Goal: Task Accomplishment & Management: Use online tool/utility

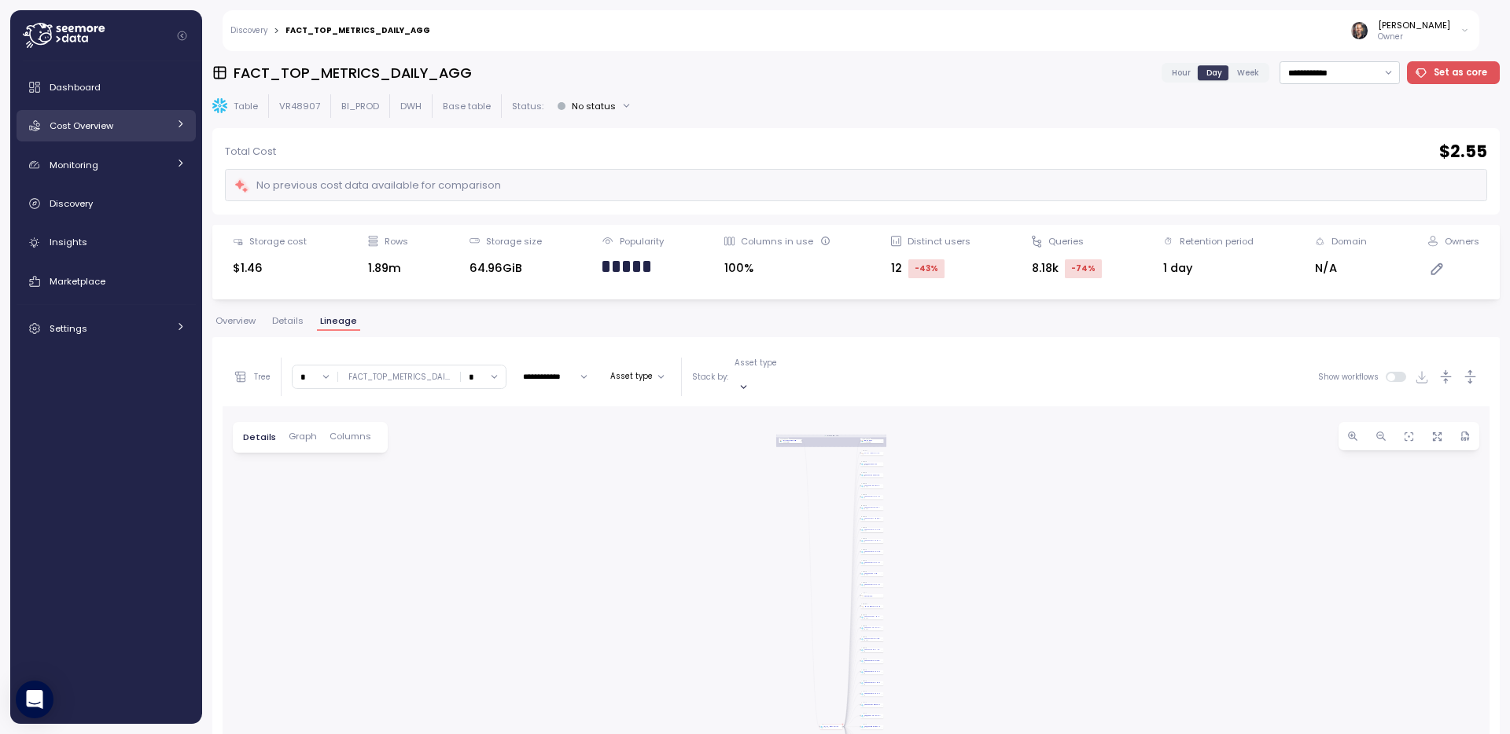
click at [78, 126] on span "Cost Overview" at bounding box center [82, 126] width 64 height 13
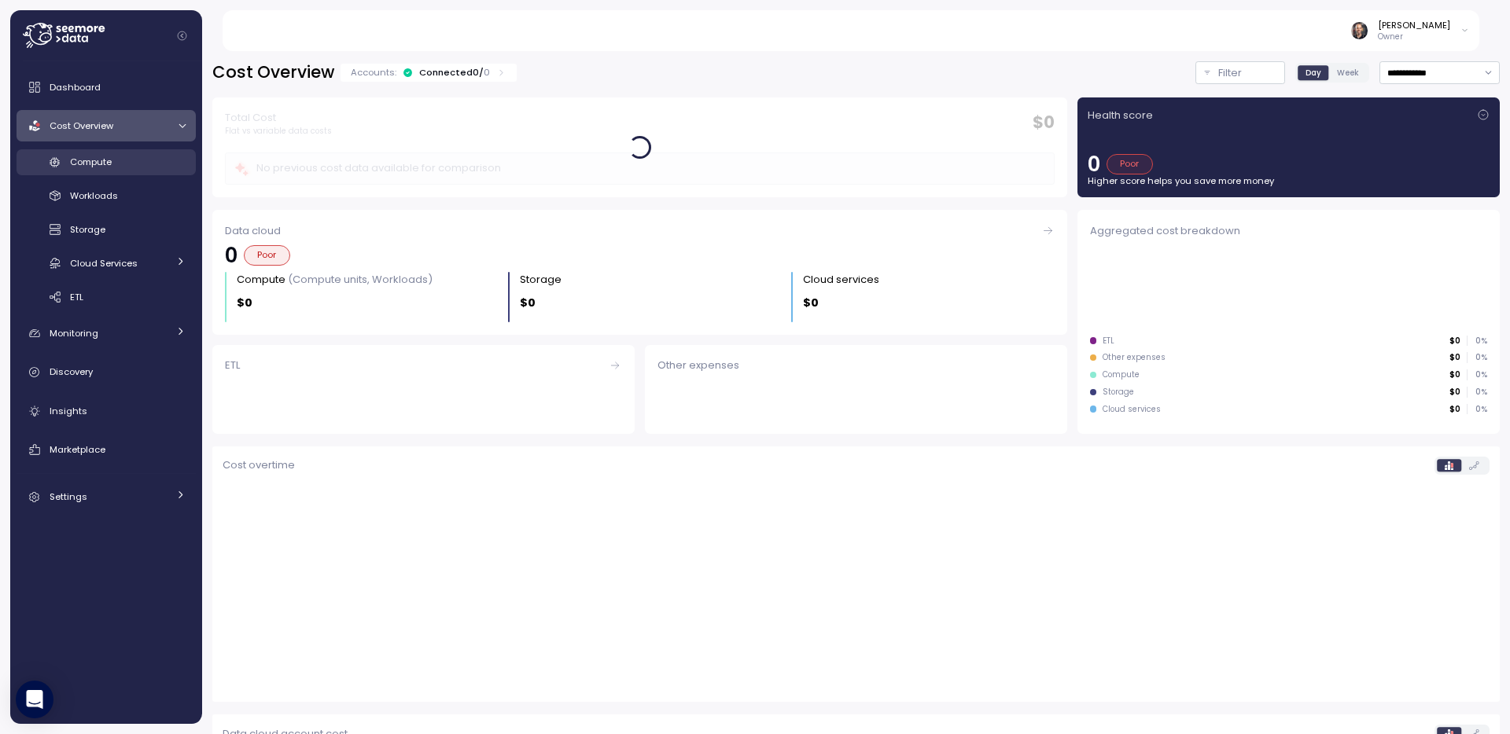
click at [94, 161] on span "Compute" at bounding box center [91, 162] width 42 height 13
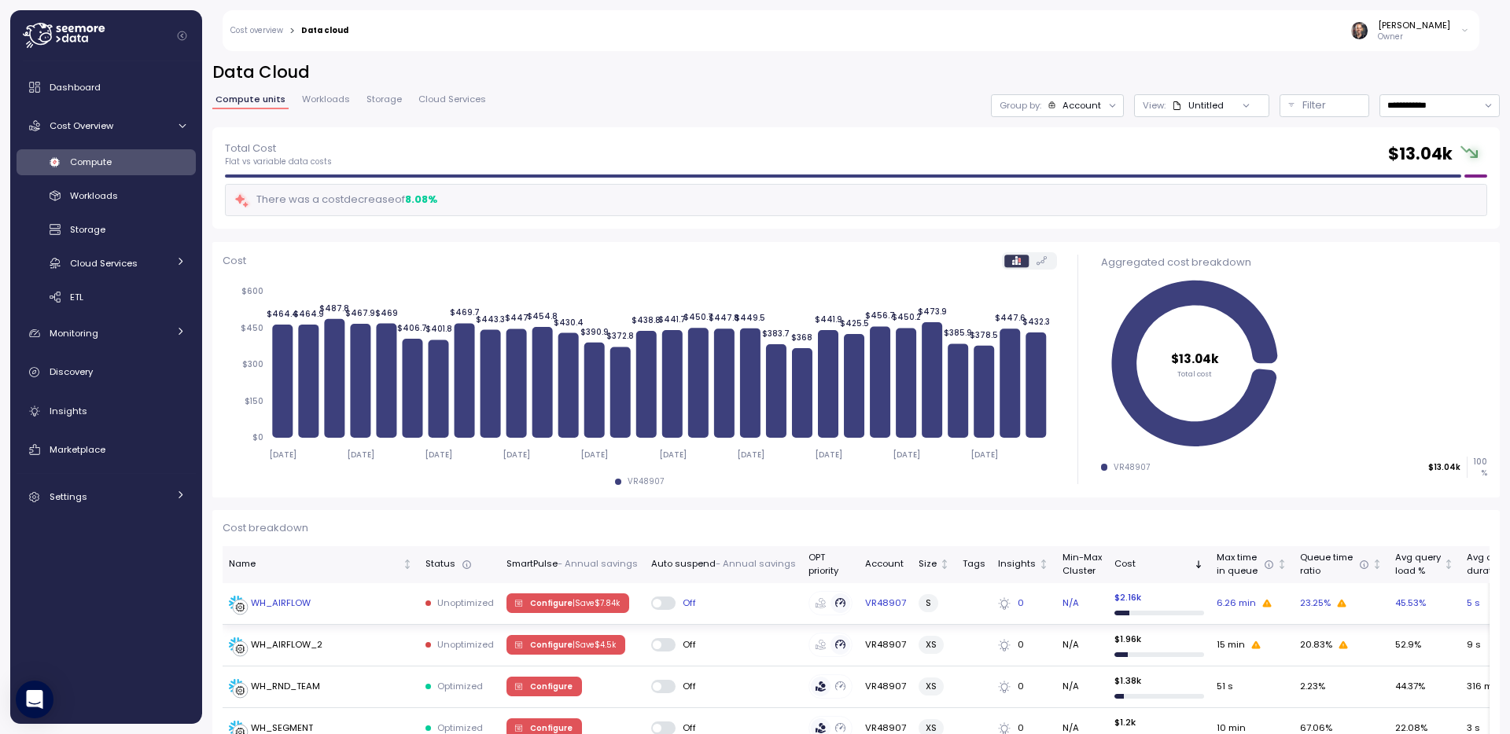
click at [587, 605] on p "| Save $ 7.84k" at bounding box center [595, 603] width 47 height 11
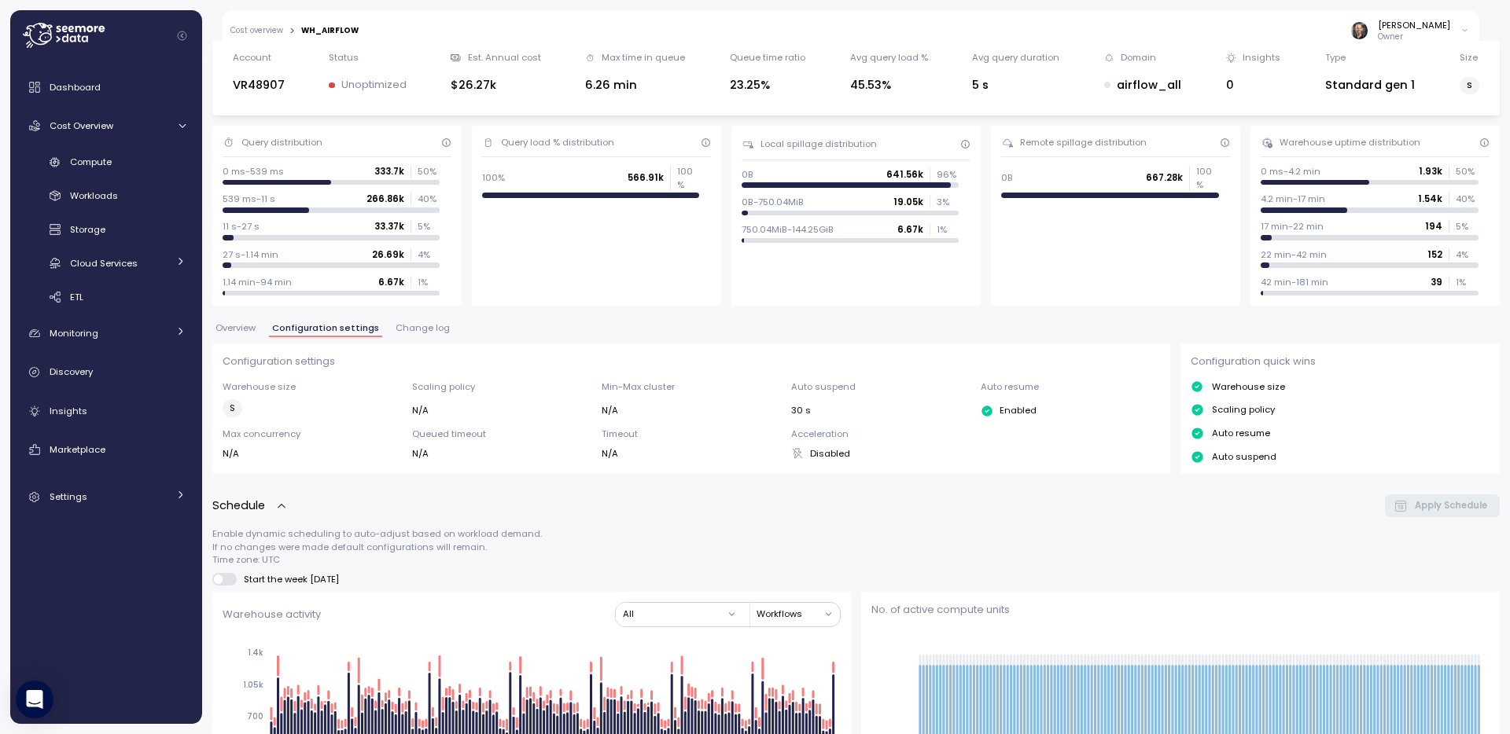
scroll to position [201, 0]
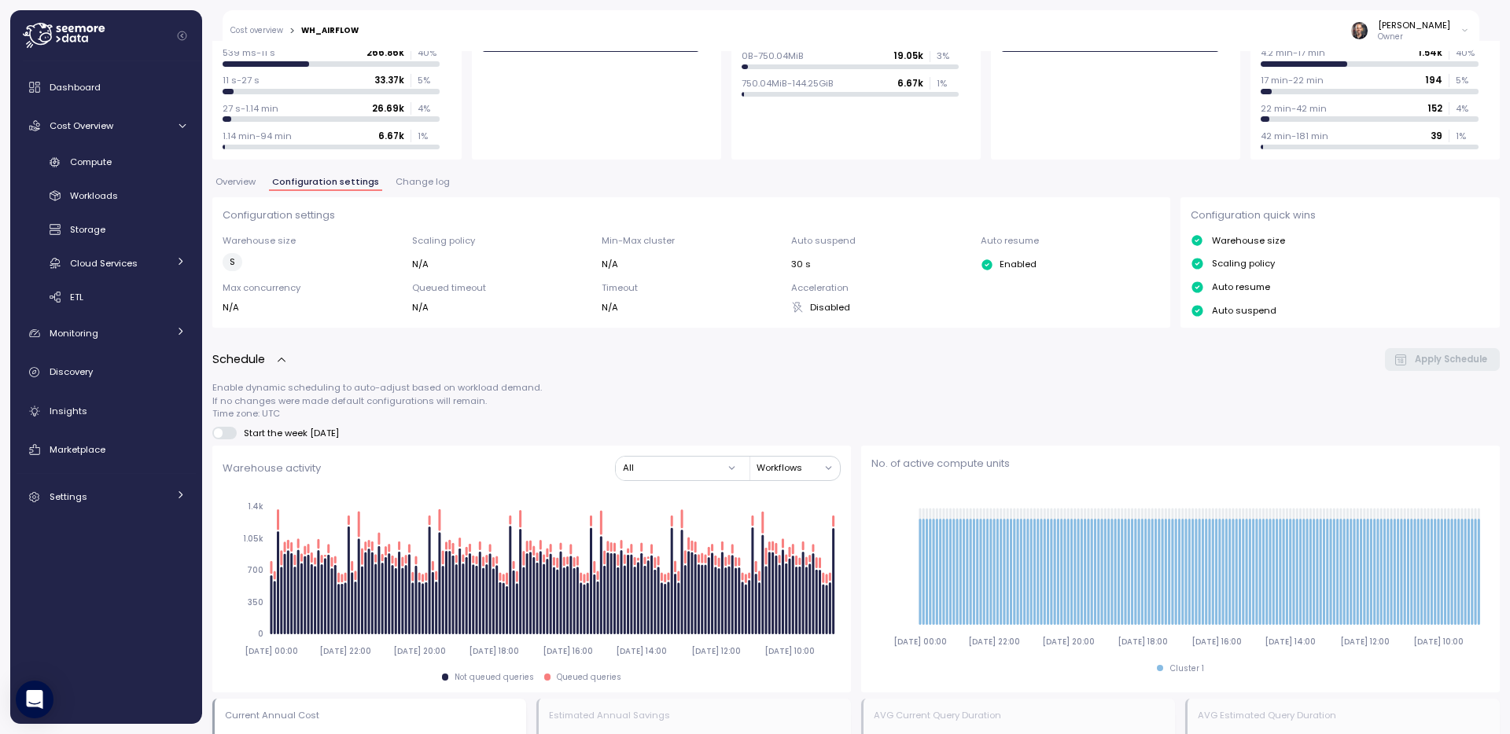
click at [220, 436] on span at bounding box center [218, 433] width 9 height 9
click at [223, 432] on span at bounding box center [231, 433] width 16 height 13
click at [220, 433] on span at bounding box center [218, 433] width 9 height 9
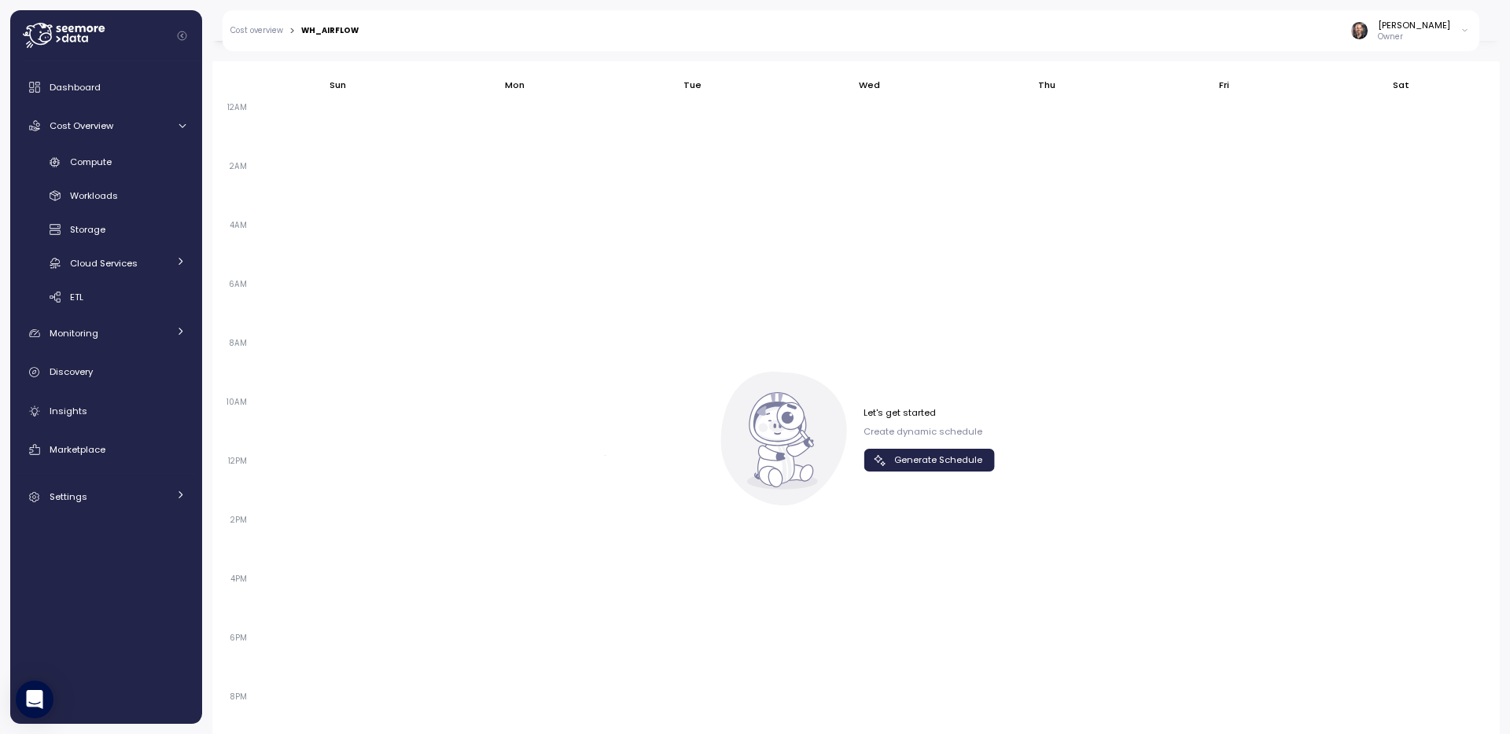
scroll to position [756, 0]
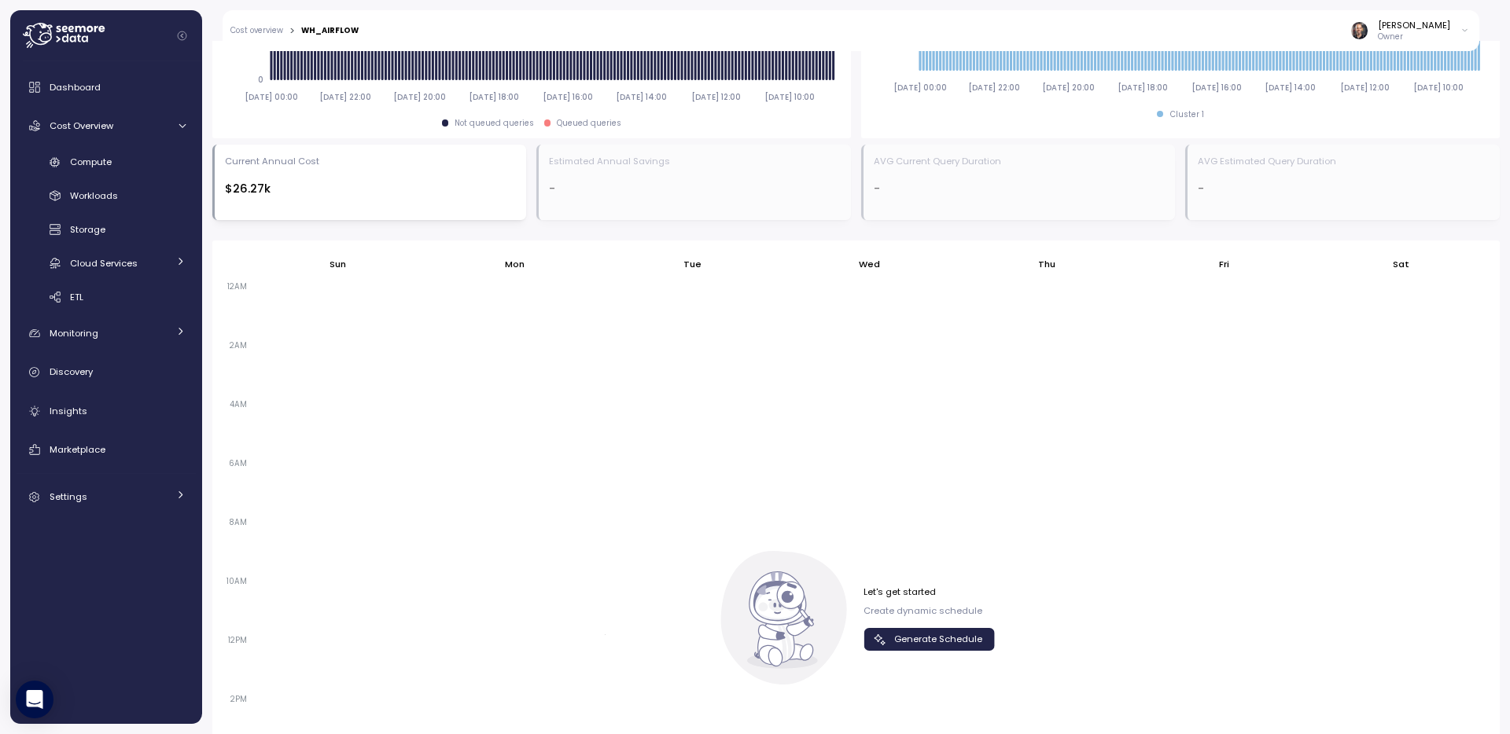
click at [930, 641] on span "Generate Schedule" at bounding box center [938, 639] width 88 height 21
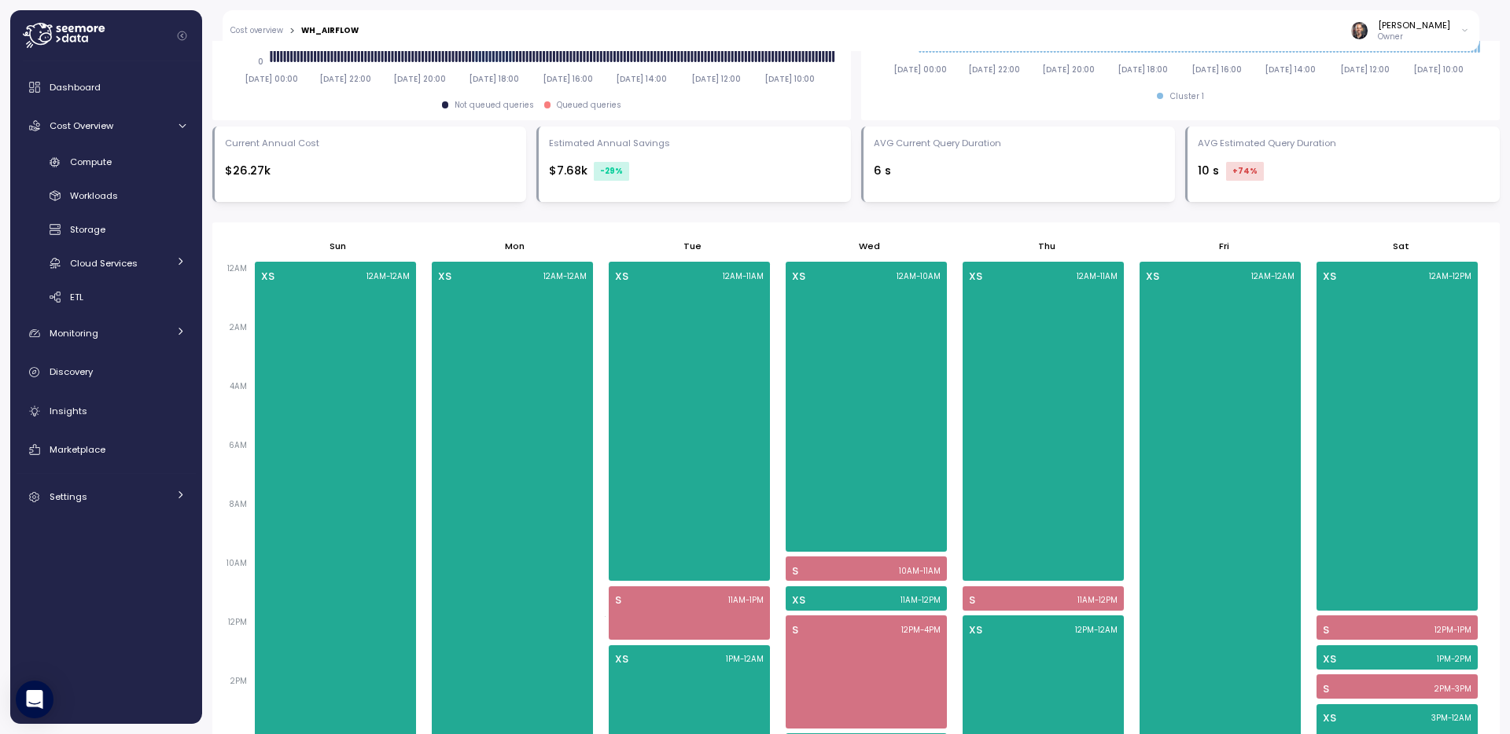
scroll to position [684, 0]
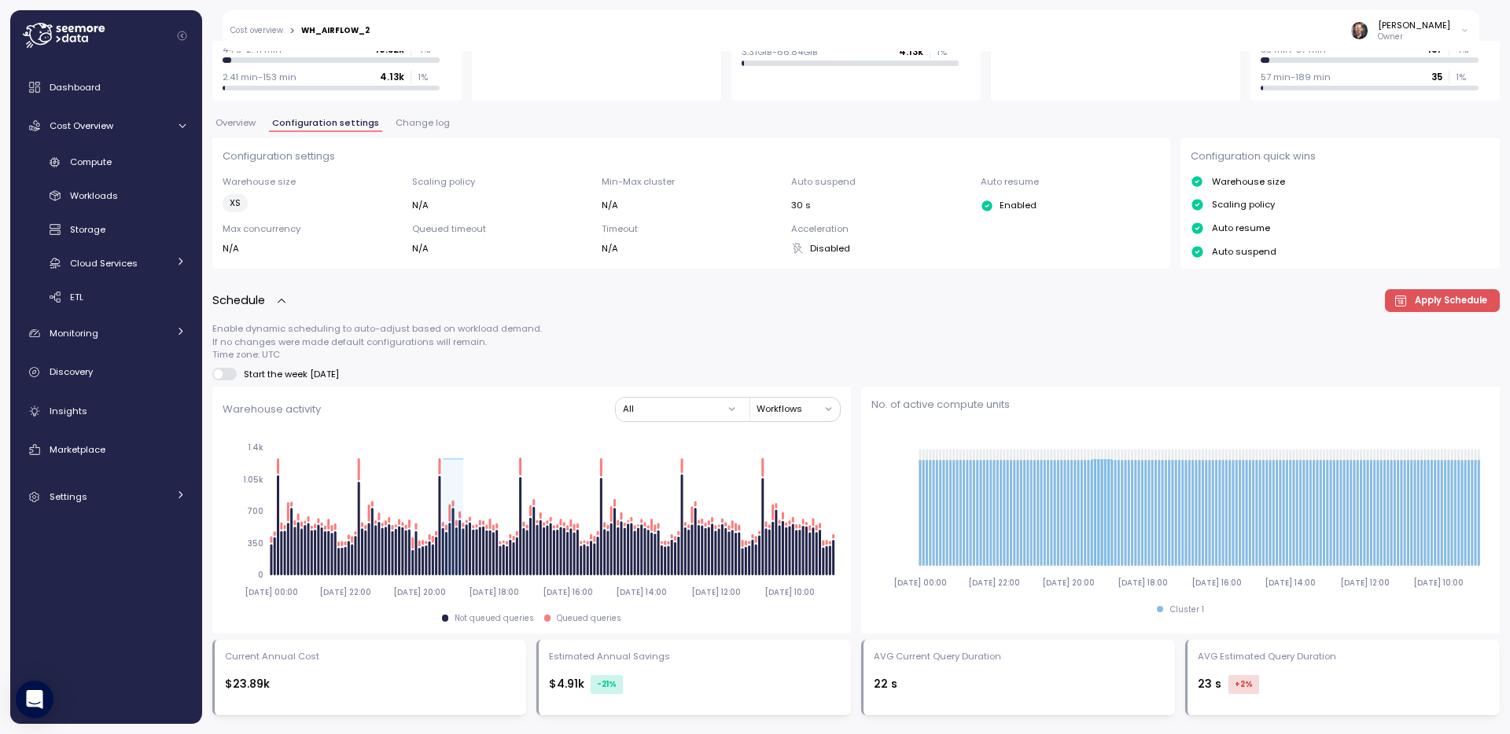
scroll to position [291, 0]
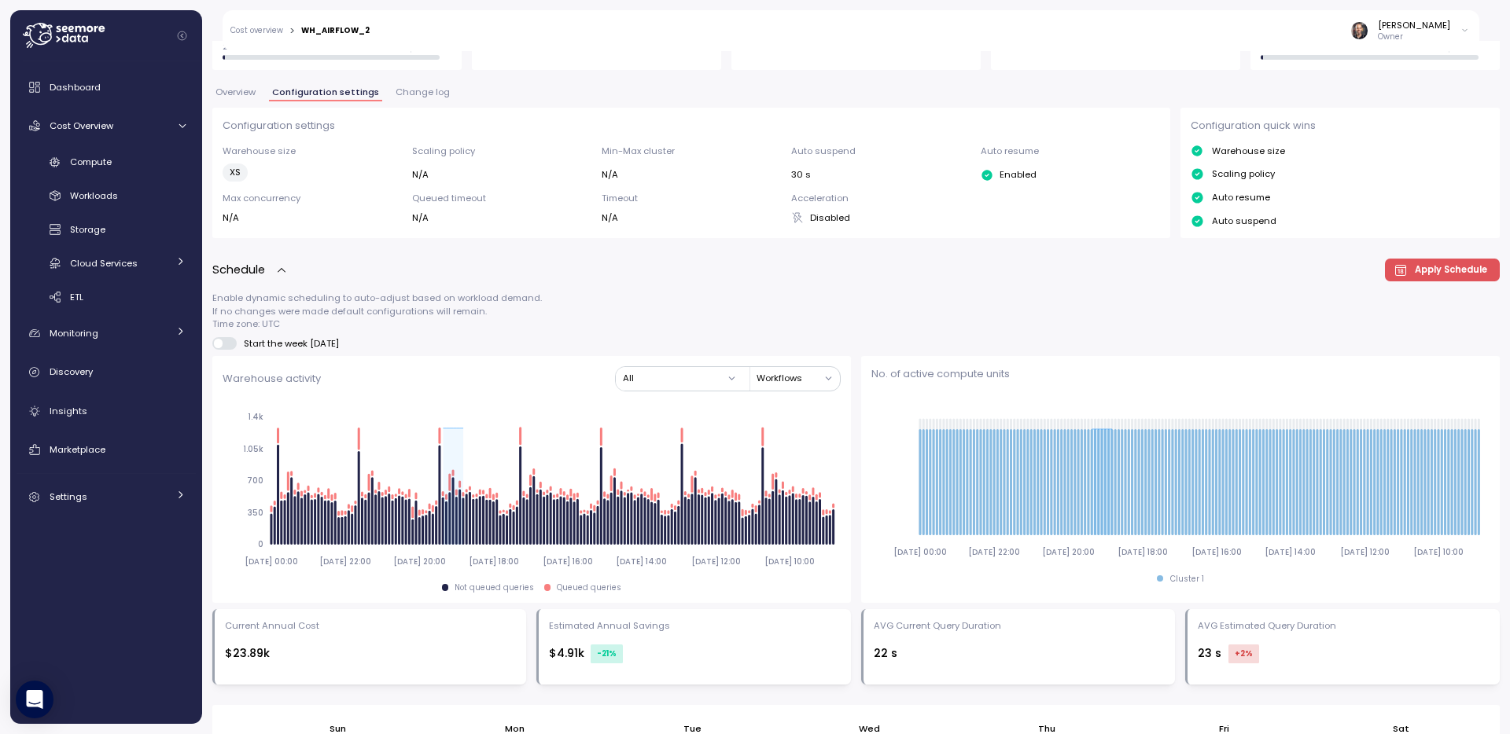
click at [822, 381] on button "Workflows" at bounding box center [797, 378] width 83 height 23
click at [726, 381] on button "All" at bounding box center [680, 378] width 128 height 23
click at [825, 380] on button "Jobs" at bounding box center [797, 378] width 83 height 23
click at [818, 375] on button "Workflows" at bounding box center [797, 378] width 83 height 23
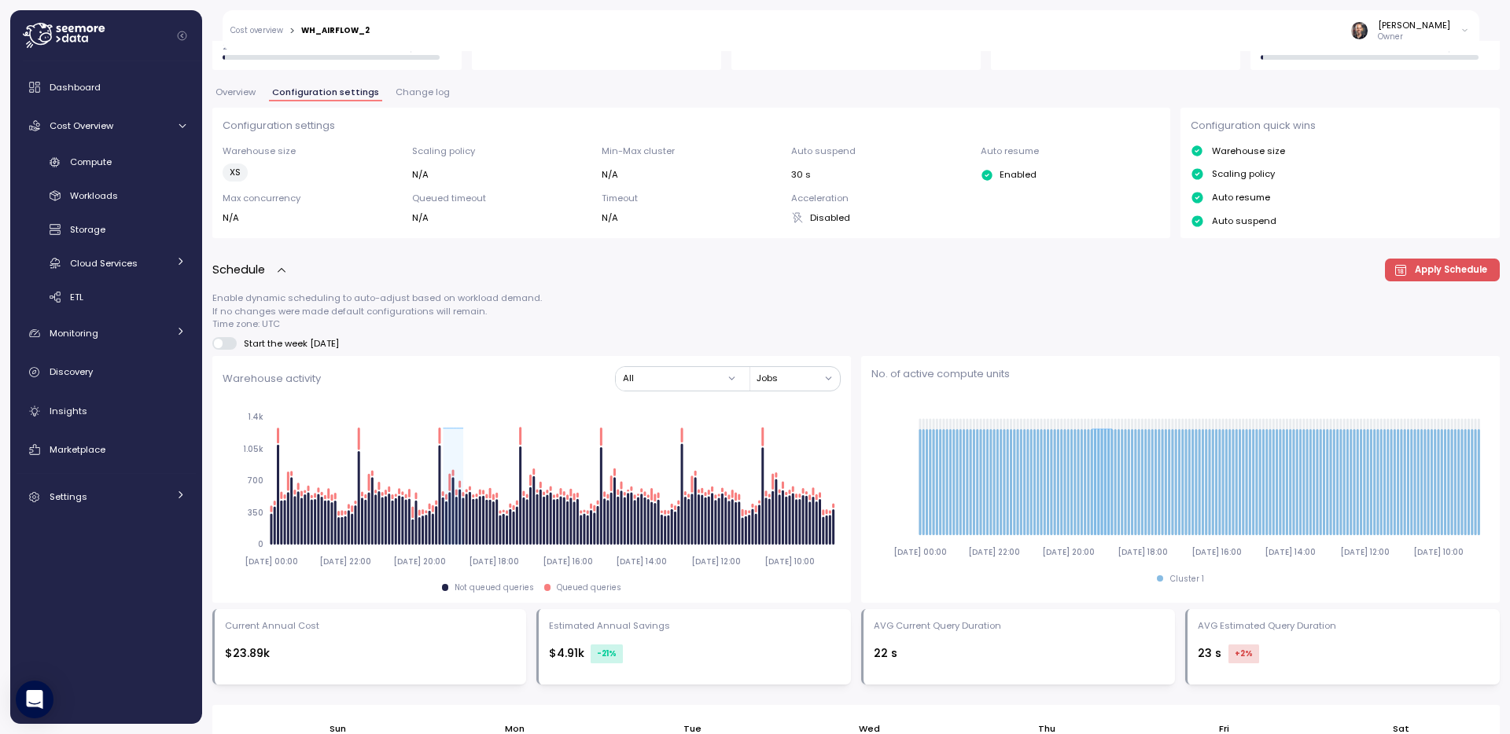
click at [819, 373] on button "Jobs" at bounding box center [797, 378] width 83 height 23
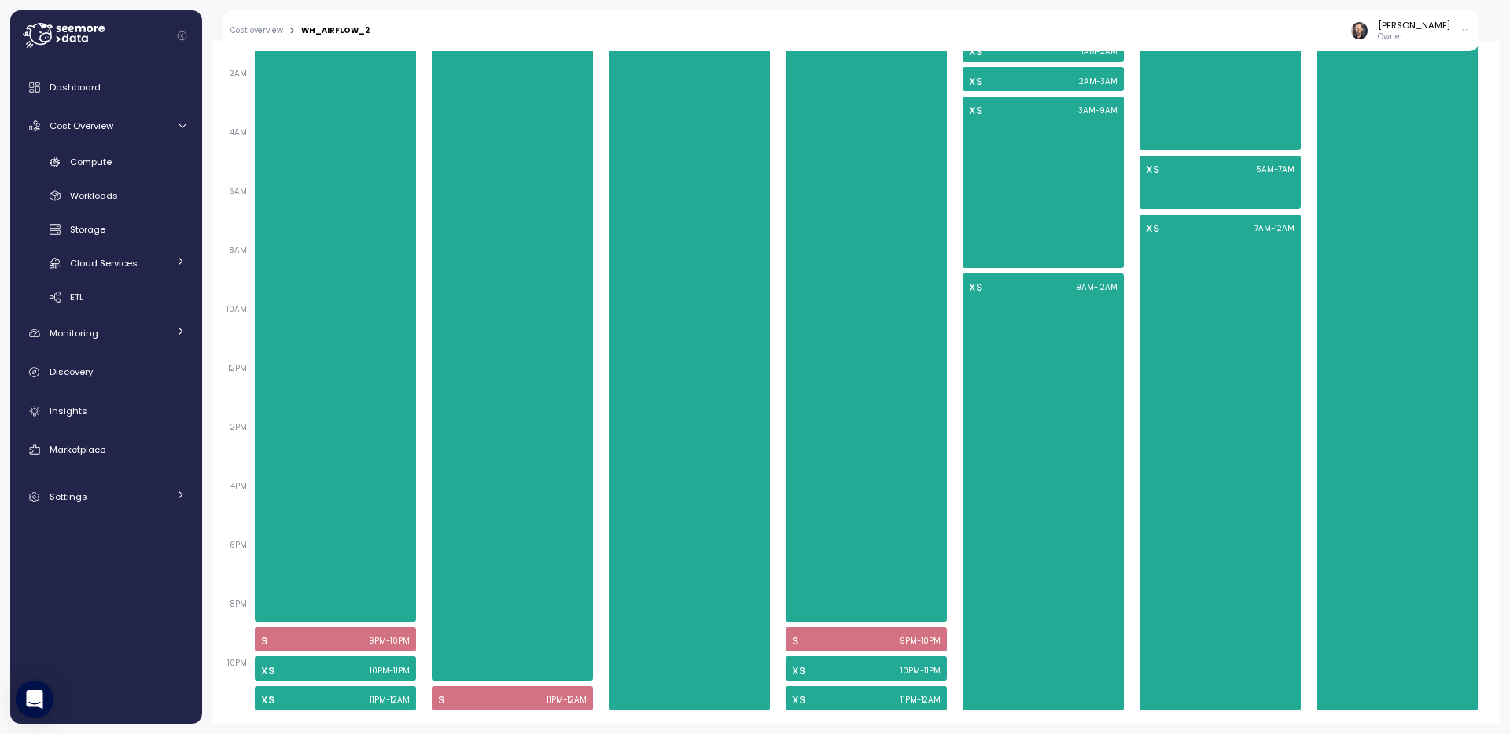
scroll to position [0, 0]
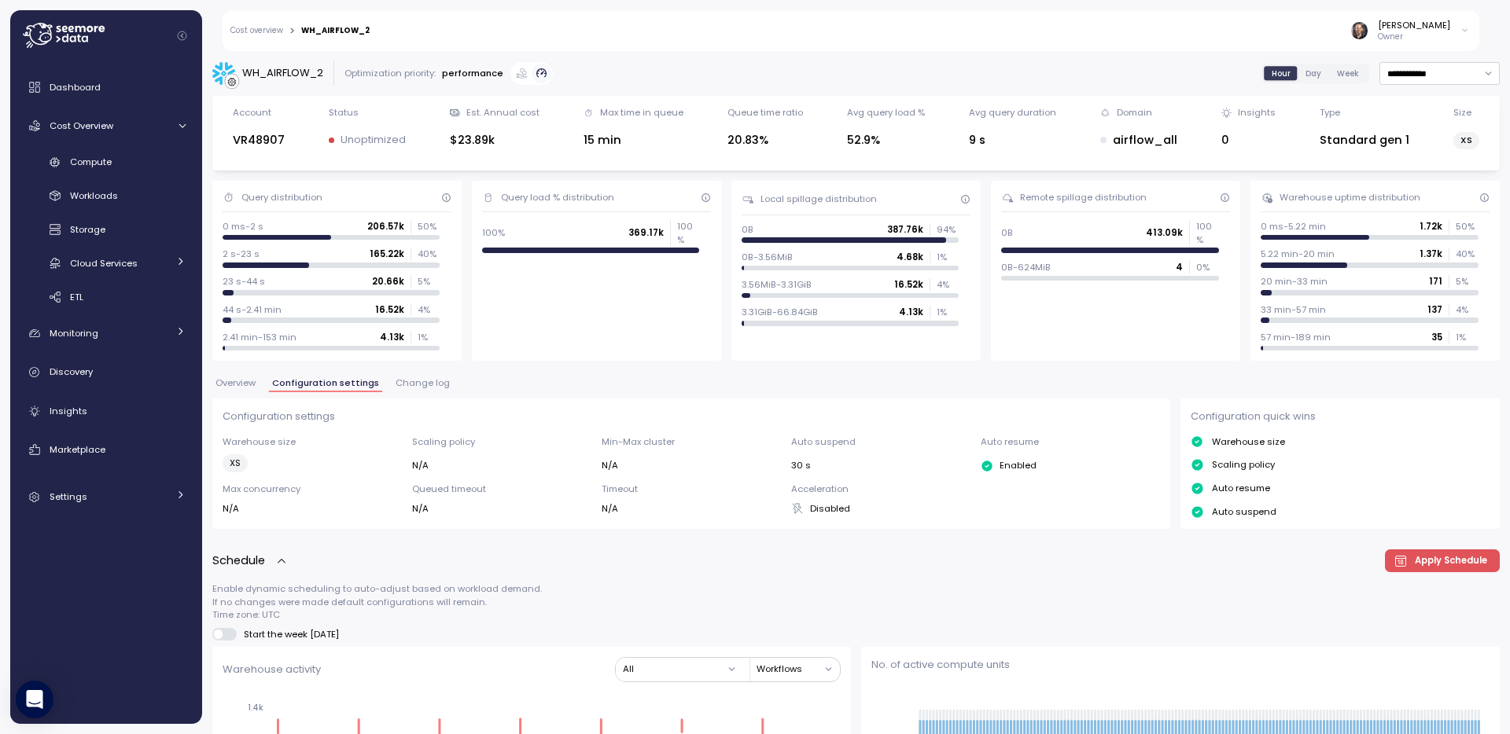
click at [264, 30] on link "Cost overview" at bounding box center [256, 31] width 53 height 8
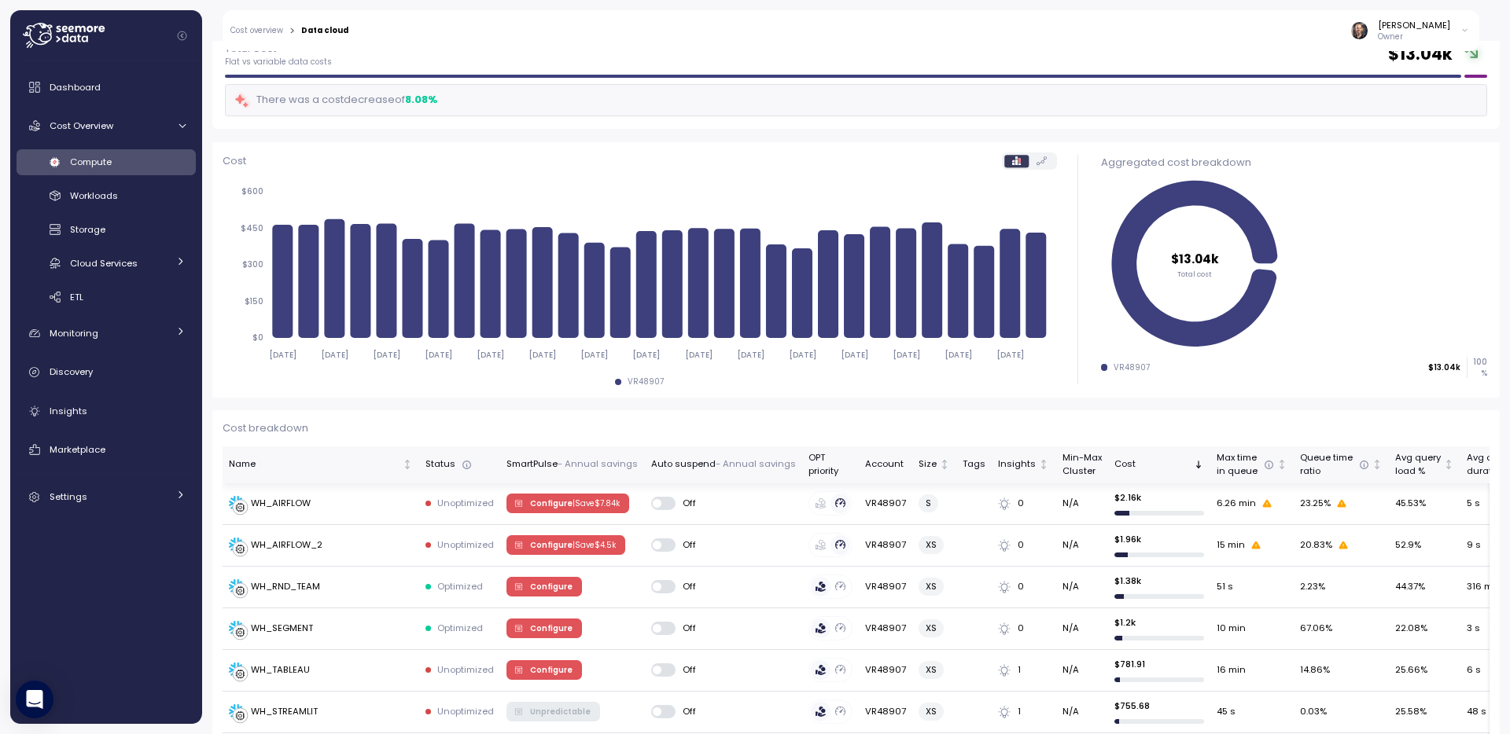
scroll to position [103, 0]
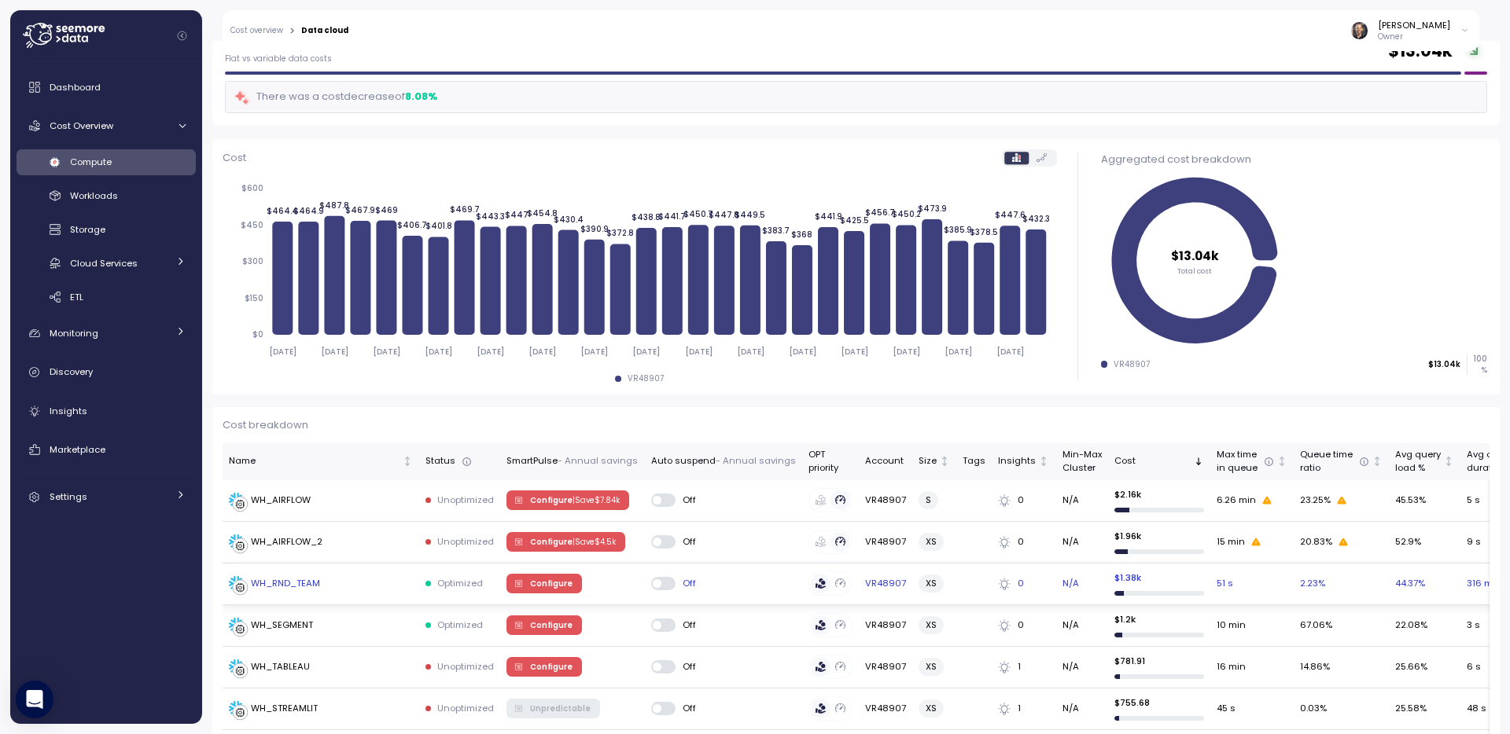
click at [531, 583] on span "Configure" at bounding box center [551, 583] width 42 height 17
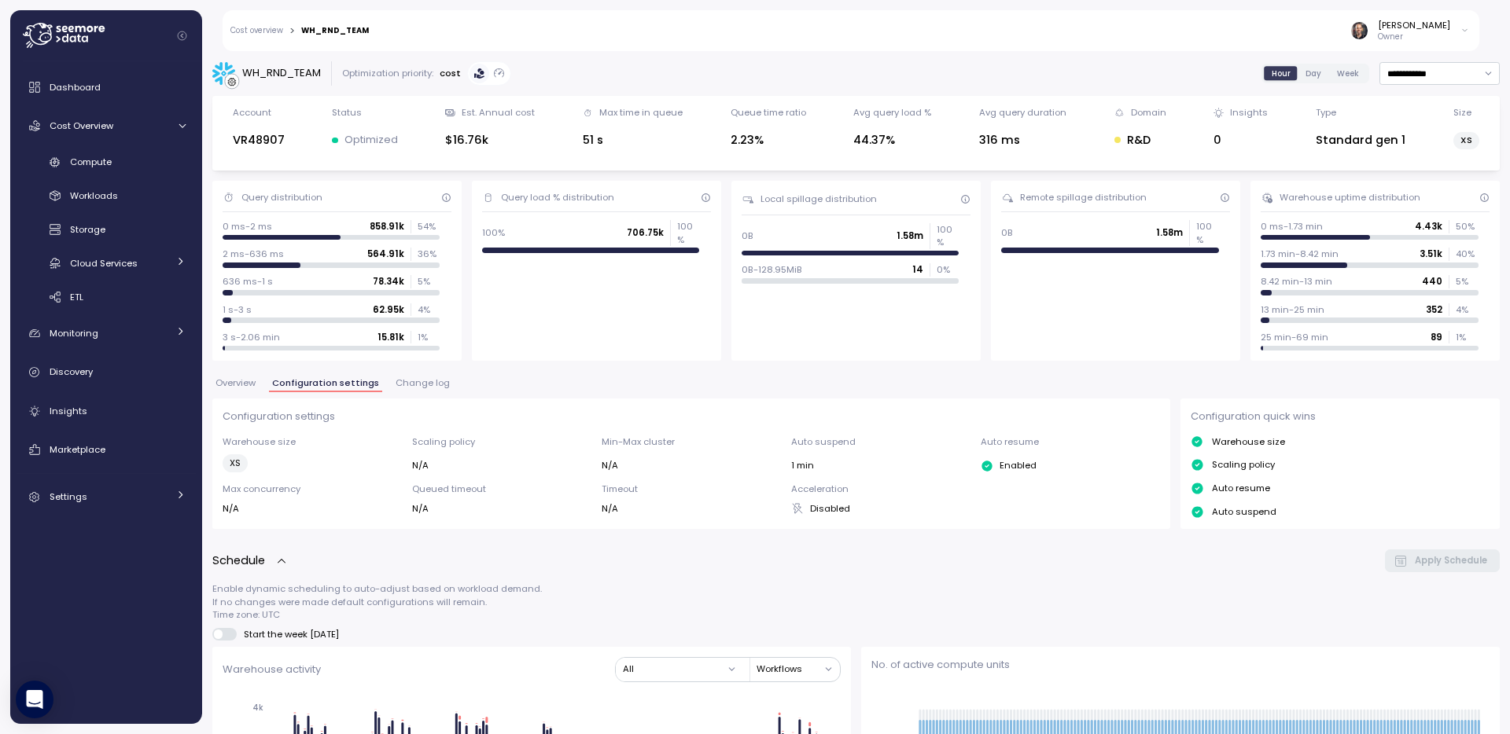
click at [268, 27] on link "Cost overview" at bounding box center [256, 31] width 53 height 8
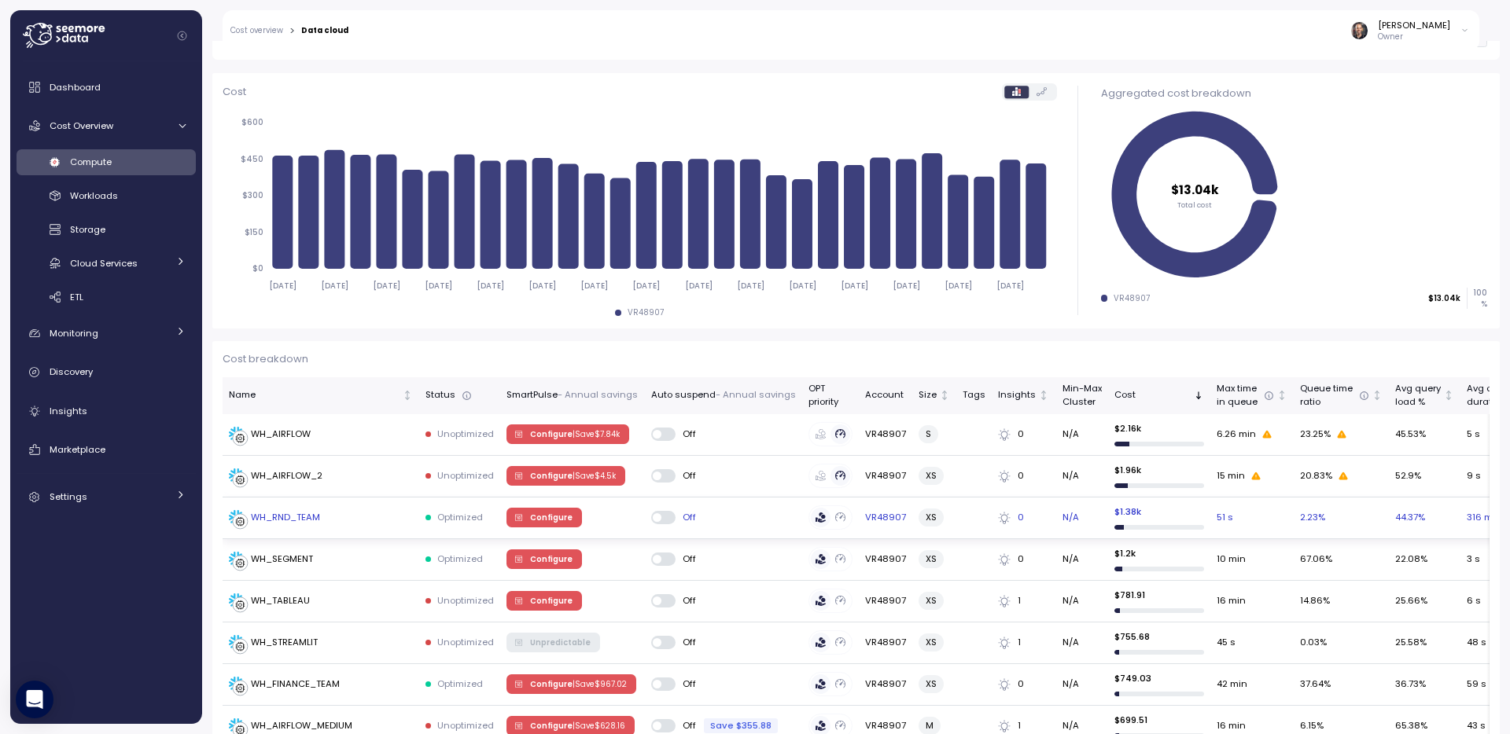
scroll to position [171, 0]
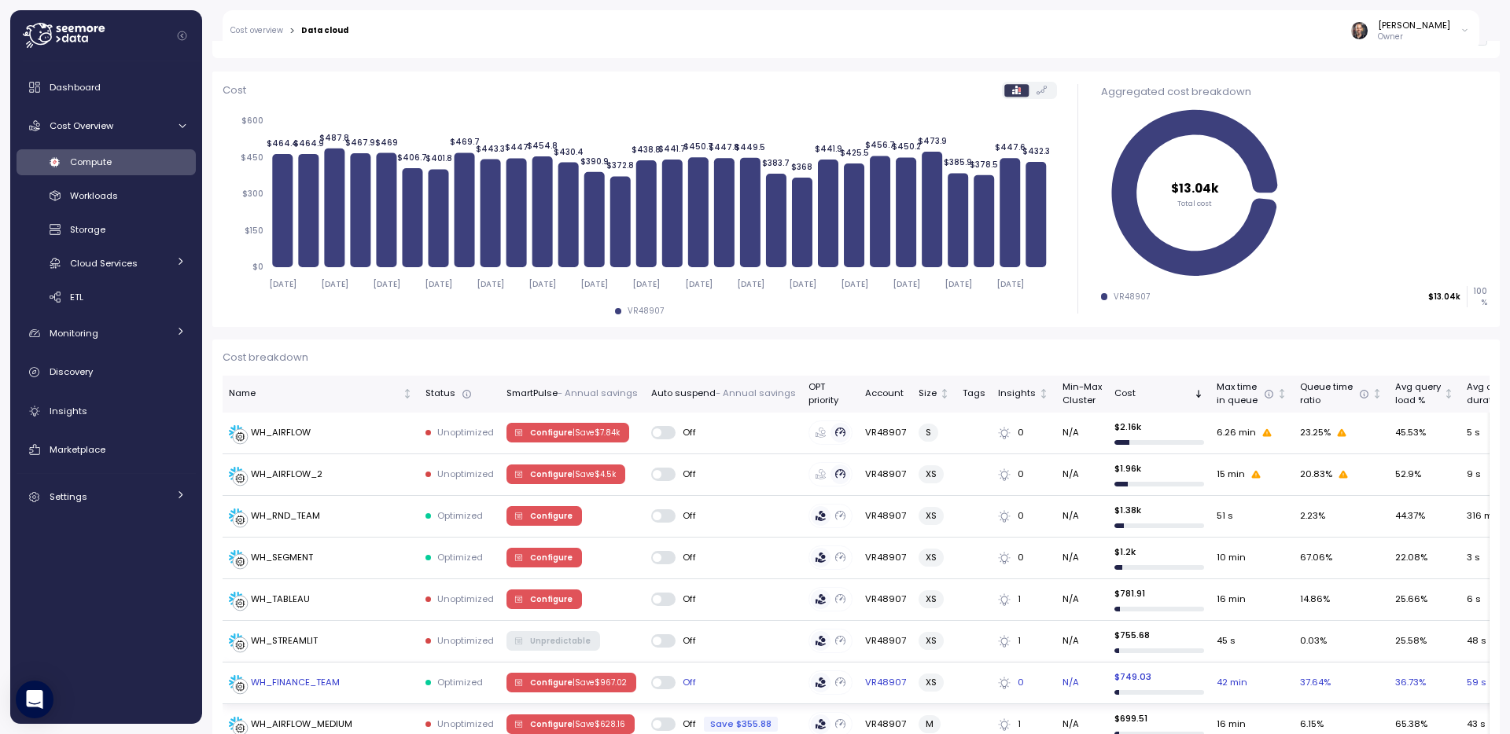
click at [591, 686] on p "| Save $ 967.02" at bounding box center [599, 683] width 54 height 11
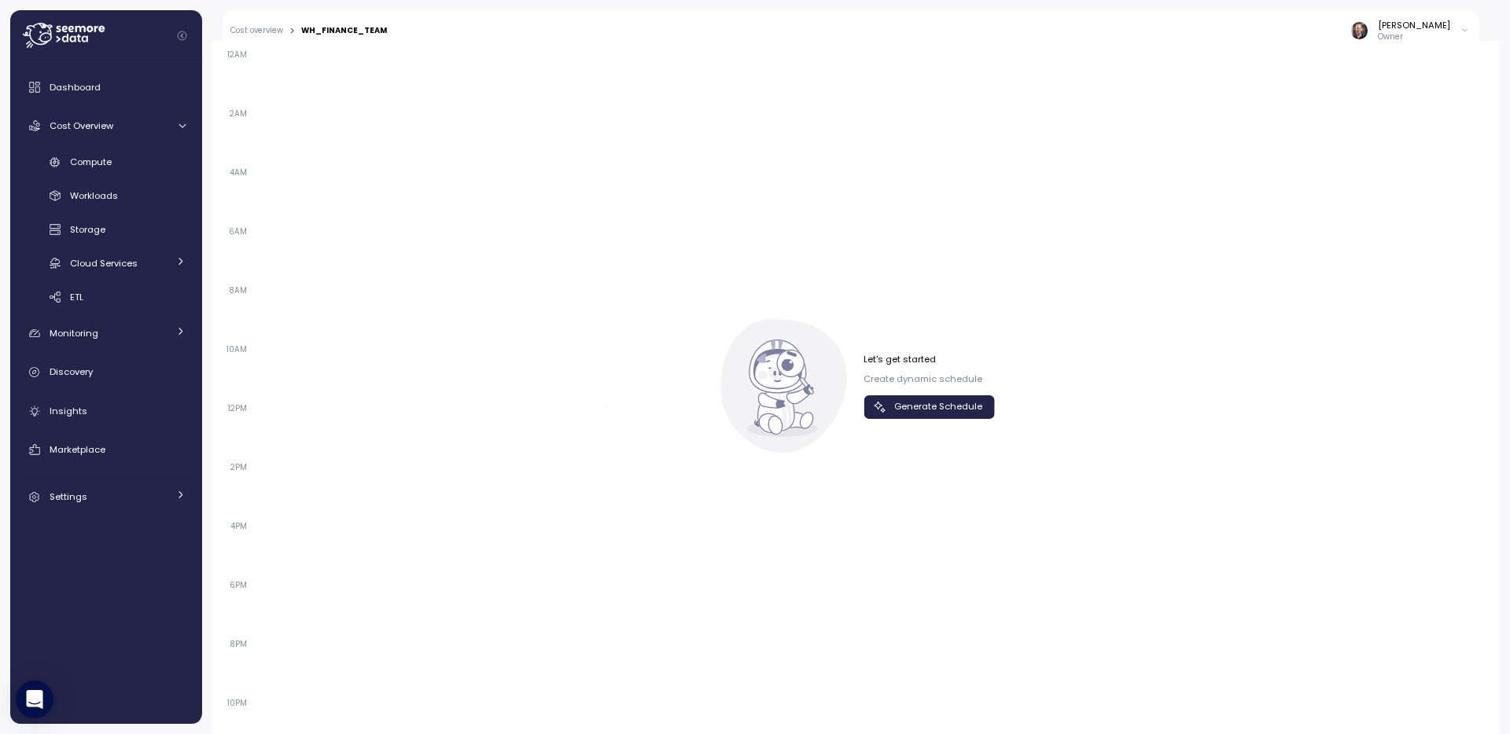
scroll to position [1031, 0]
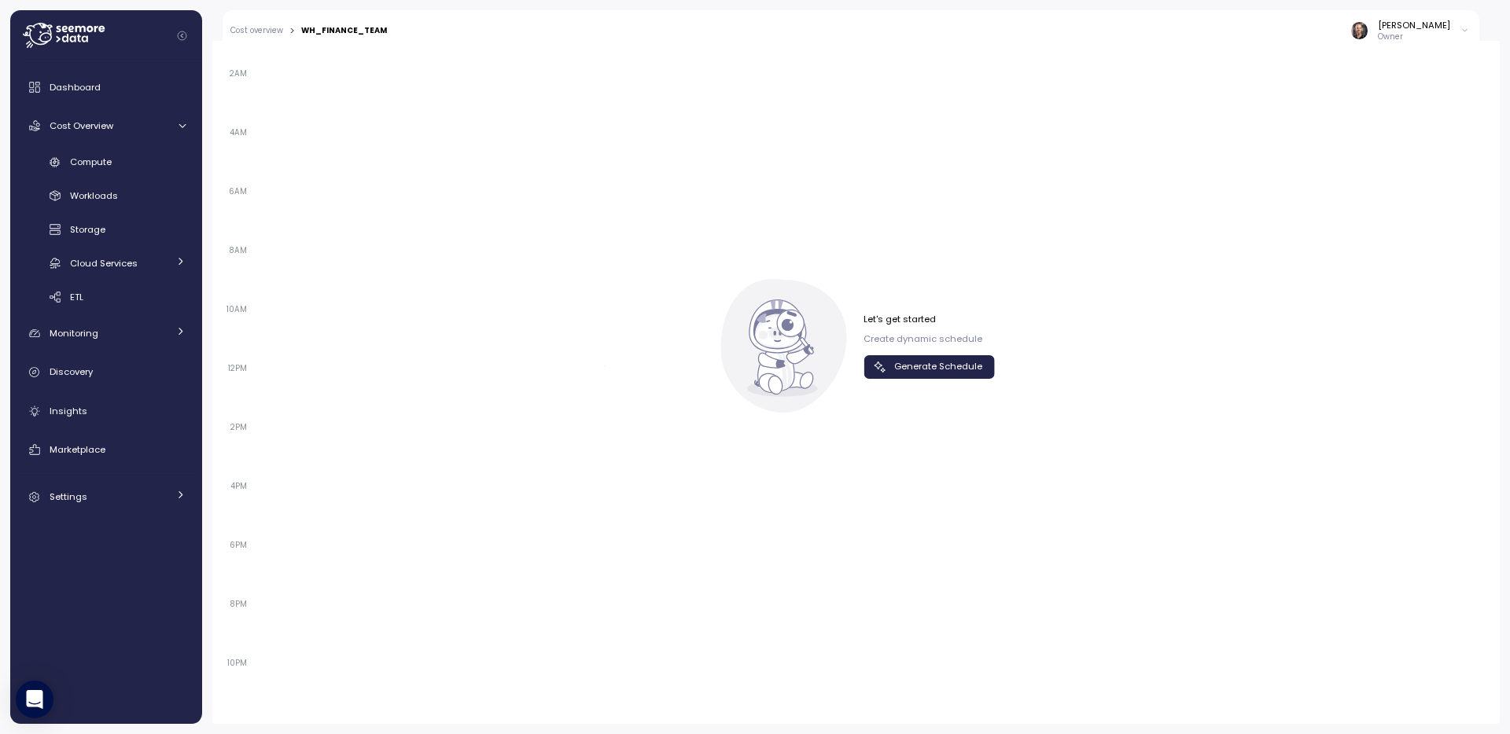
click at [926, 372] on span "Generate Schedule" at bounding box center [938, 366] width 88 height 21
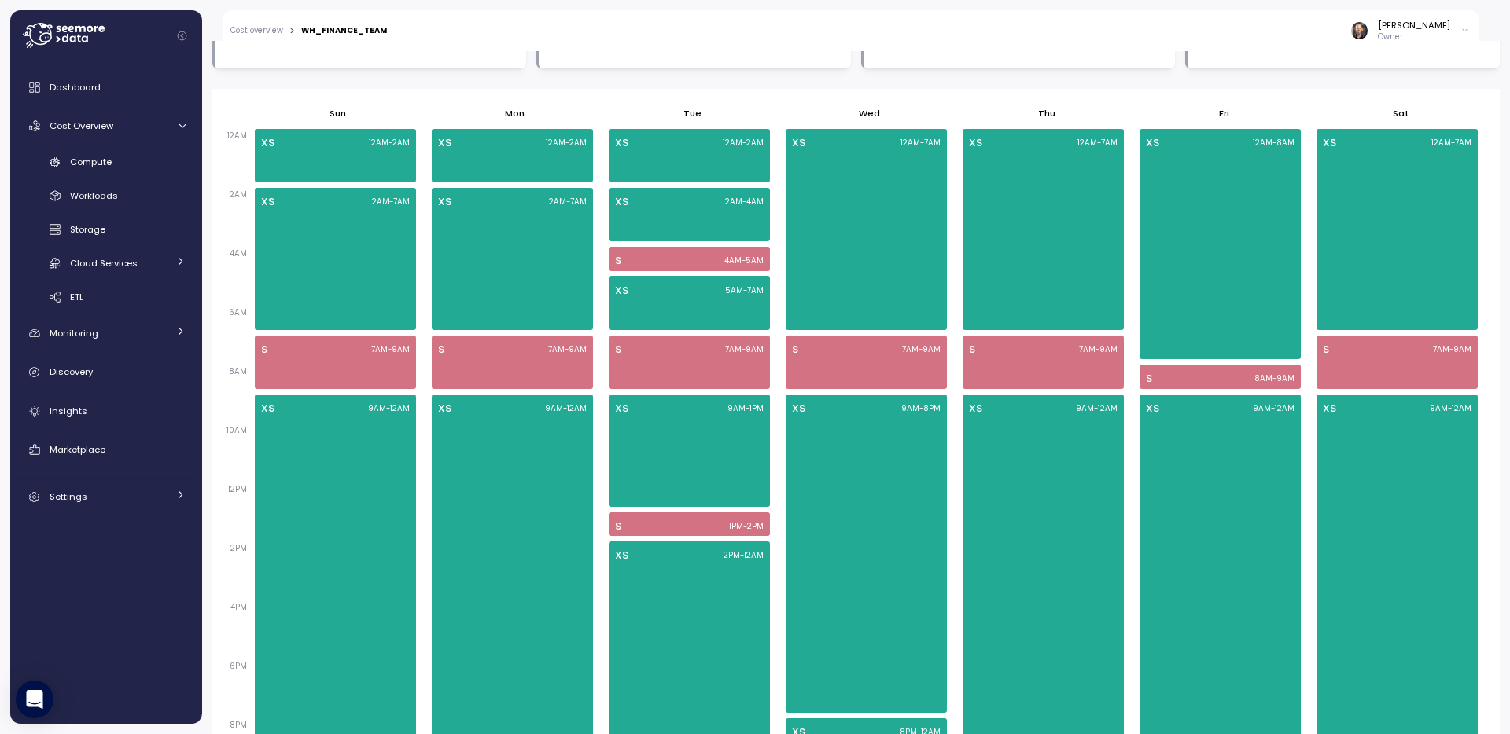
scroll to position [907, 0]
